Goal: Transaction & Acquisition: Obtain resource

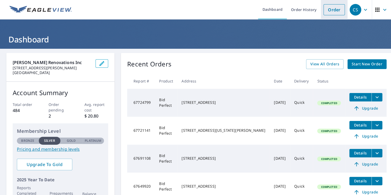
click at [328, 9] on link "Order" at bounding box center [333, 9] width 21 height 11
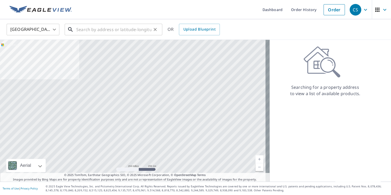
click at [110, 32] on input "text" at bounding box center [113, 29] width 75 height 15
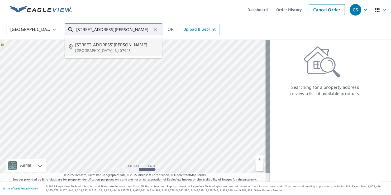
click at [92, 46] on span "[STREET_ADDRESS][PERSON_NAME]" at bounding box center [116, 45] width 83 height 6
type input "[STREET_ADDRESS][PERSON_NAME]"
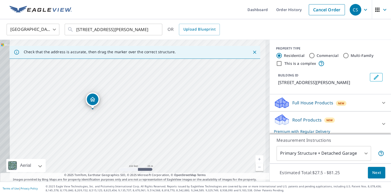
drag, startPoint x: 137, startPoint y: 105, endPoint x: 160, endPoint y: 100, distance: 24.0
click at [160, 100] on div "[STREET_ADDRESS][PERSON_NAME]" at bounding box center [134, 111] width 269 height 142
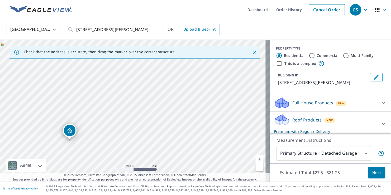
drag, startPoint x: 116, startPoint y: 90, endPoint x: 159, endPoint y: 131, distance: 59.4
click at [159, 131] on div "[STREET_ADDRESS][PERSON_NAME]" at bounding box center [134, 111] width 269 height 142
drag, startPoint x: 132, startPoint y: 123, endPoint x: 121, endPoint y: 126, distance: 11.1
click at [121, 126] on div "[STREET_ADDRESS][PERSON_NAME]" at bounding box center [134, 111] width 269 height 142
click at [380, 122] on icon at bounding box center [383, 124] width 6 height 6
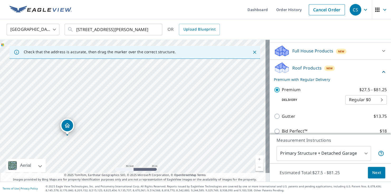
scroll to position [52, 0]
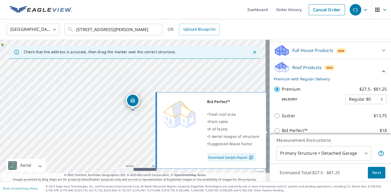
click at [274, 130] on input "Bid Perfect™ $18" at bounding box center [278, 131] width 8 height 6
checkbox input "true"
checkbox input "false"
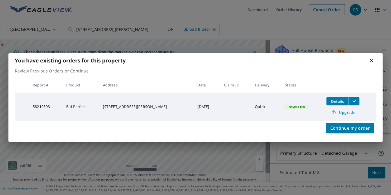
click at [350, 99] on icon "filesDropdownBtn-58219393" at bounding box center [353, 101] width 6 height 6
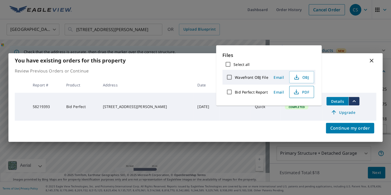
click at [304, 91] on span "PDF" at bounding box center [300, 92] width 17 height 6
